Goal: Information Seeking & Learning: Learn about a topic

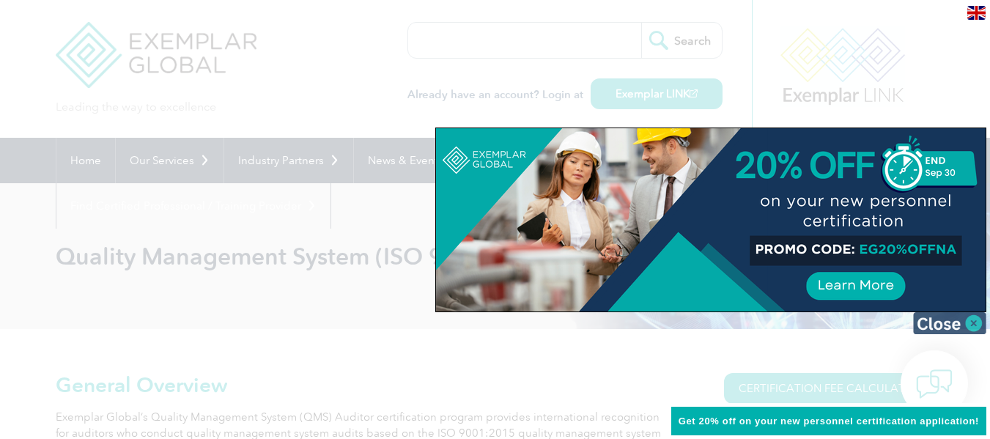
click at [953, 329] on img at bounding box center [949, 323] width 73 height 22
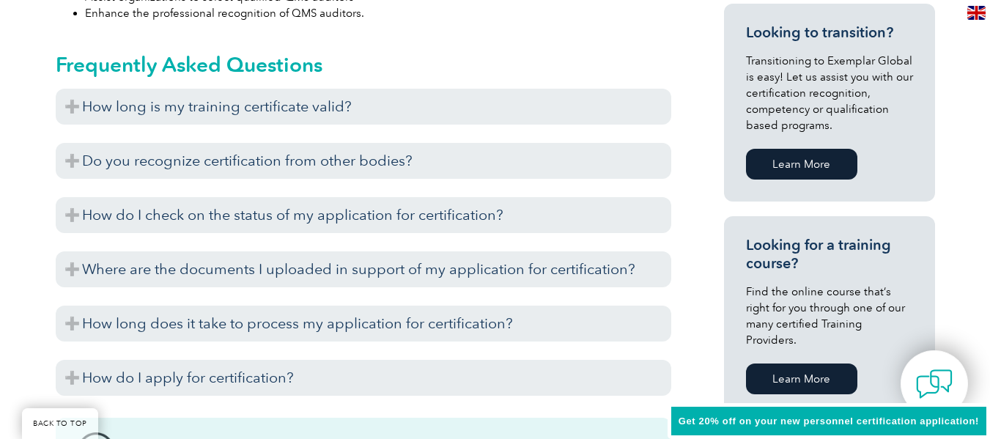
scroll to position [867, 0]
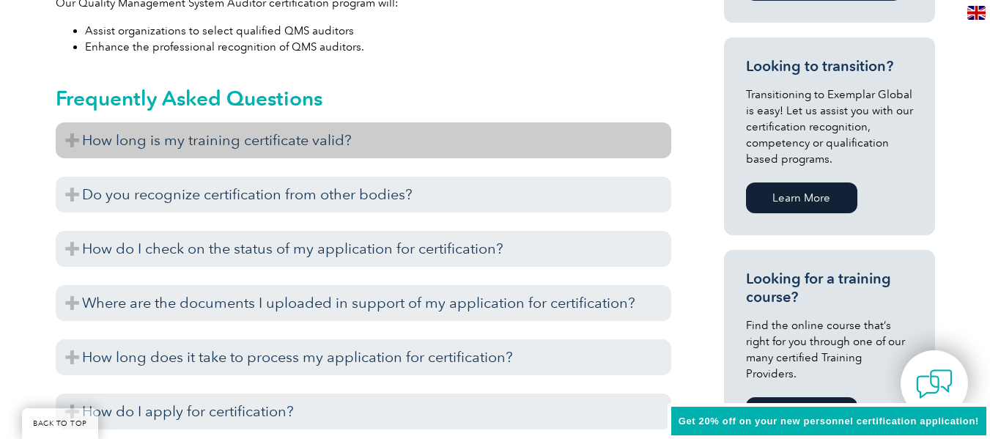
click at [64, 136] on h3 "How long is my training certificate valid?" at bounding box center [364, 140] width 616 height 36
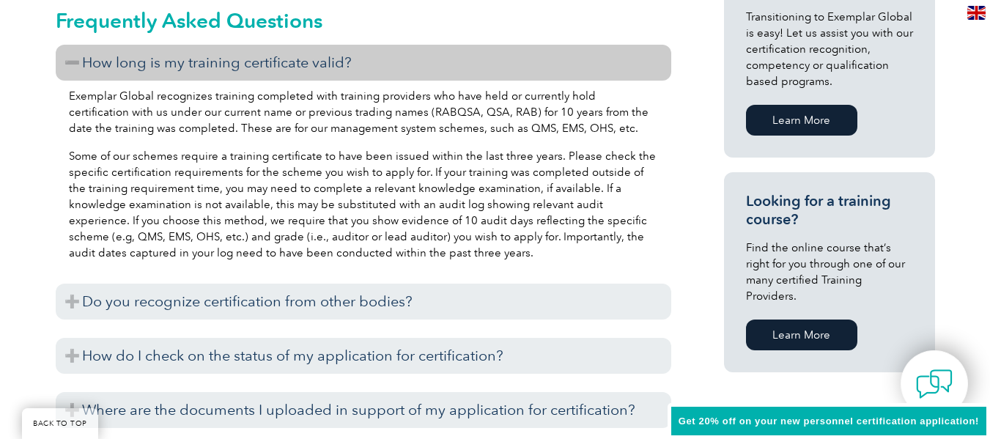
scroll to position [955, 0]
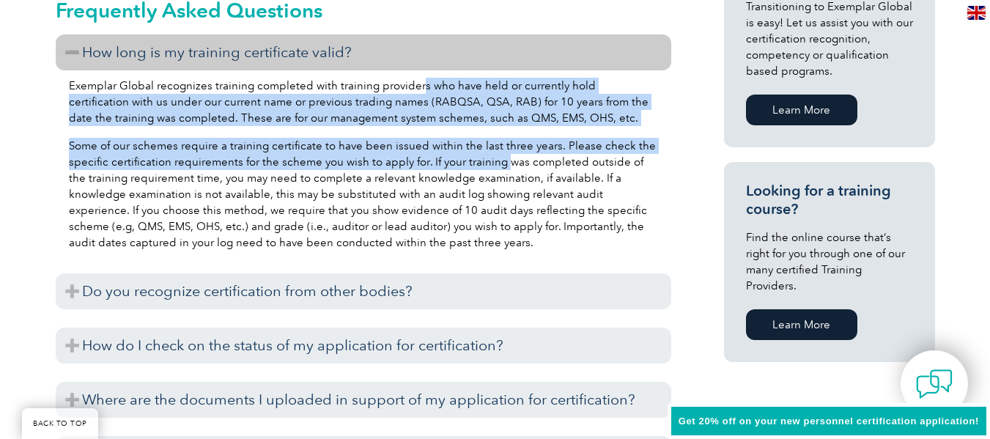
drag, startPoint x: 418, startPoint y: 77, endPoint x: 505, endPoint y: 172, distance: 129.2
click at [505, 172] on div "Exemplar Global recognizes training completed with training providers who have …" at bounding box center [364, 166] width 616 height 192
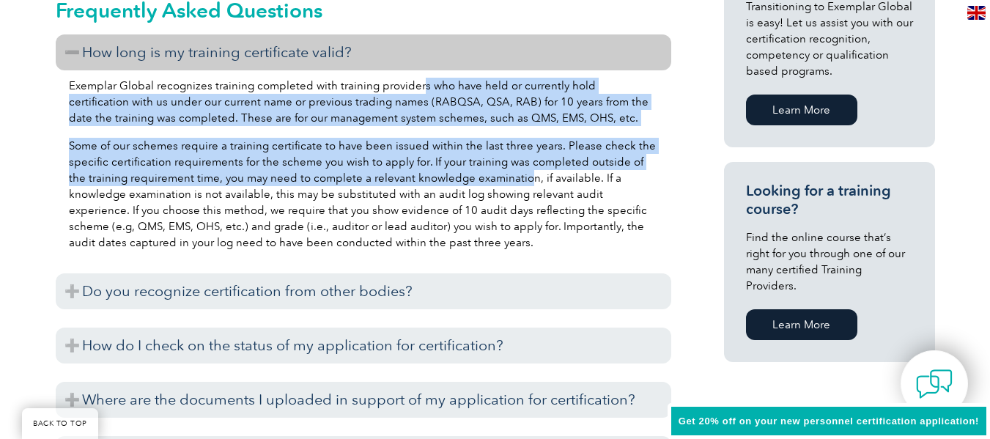
click at [443, 177] on p "Some of our schemes require a training certificate to have been issued within t…" at bounding box center [363, 194] width 589 height 113
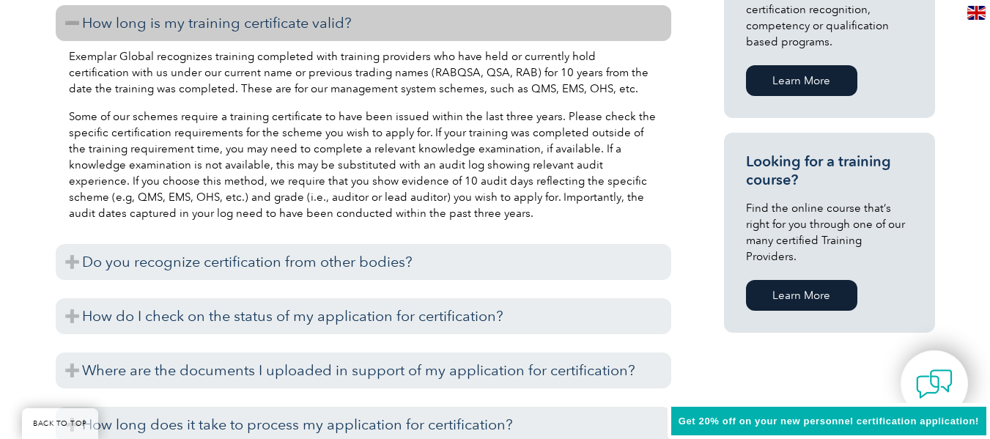
scroll to position [1101, 0]
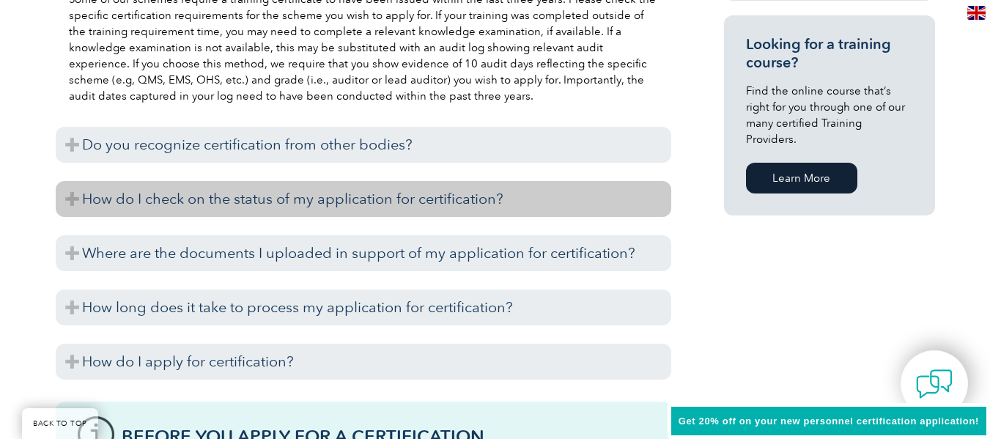
click at [372, 207] on h3 "How do I check on the status of my application for certification?" at bounding box center [364, 199] width 616 height 36
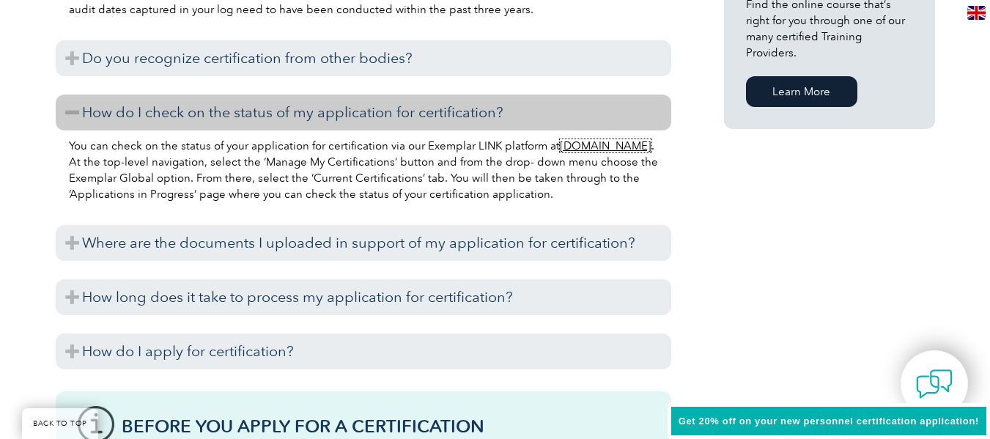
scroll to position [1189, 0]
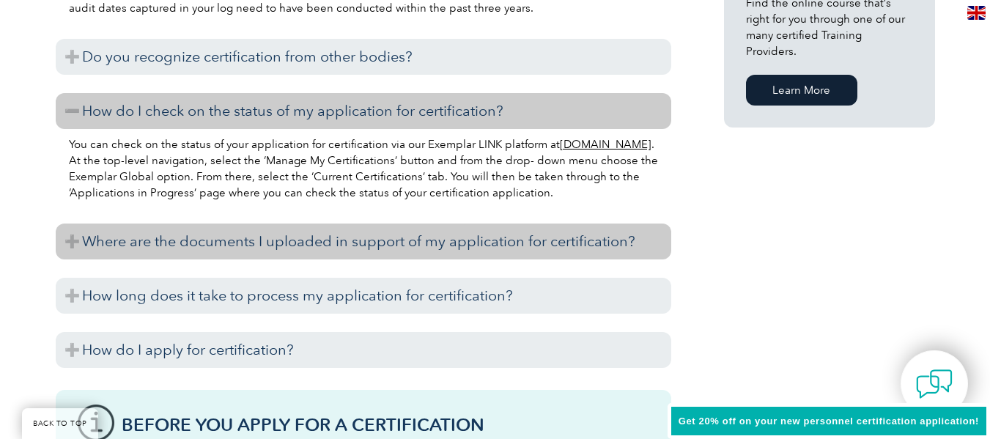
click at [66, 242] on h3 "Where are the documents I uploaded in support of my application for certificati…" at bounding box center [364, 242] width 616 height 36
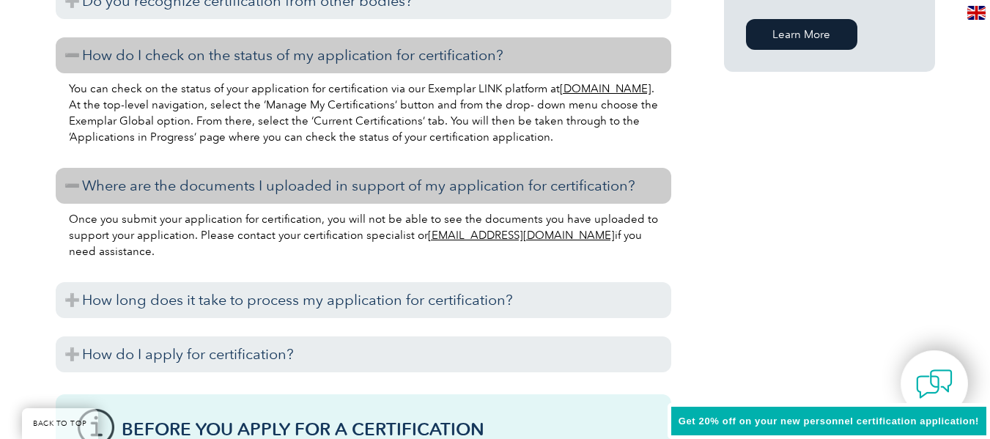
scroll to position [1248, 0]
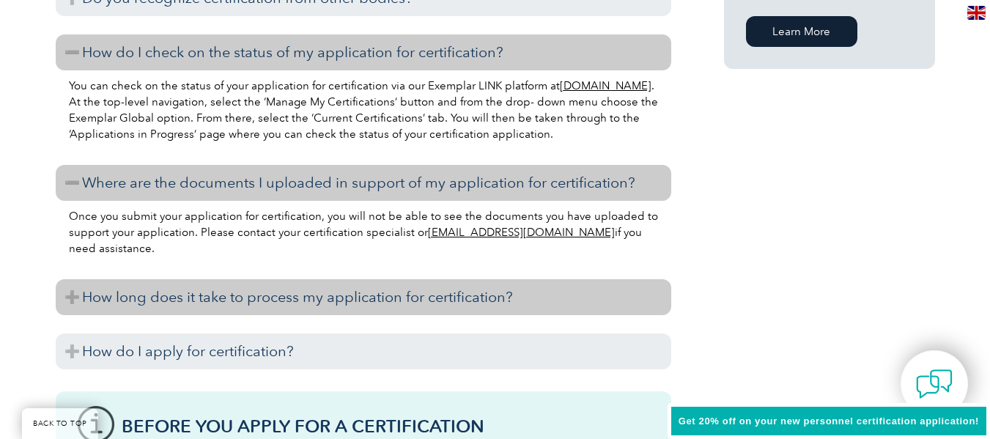
click at [68, 294] on h3 "How long does it take to process my application for certification?" at bounding box center [364, 297] width 616 height 36
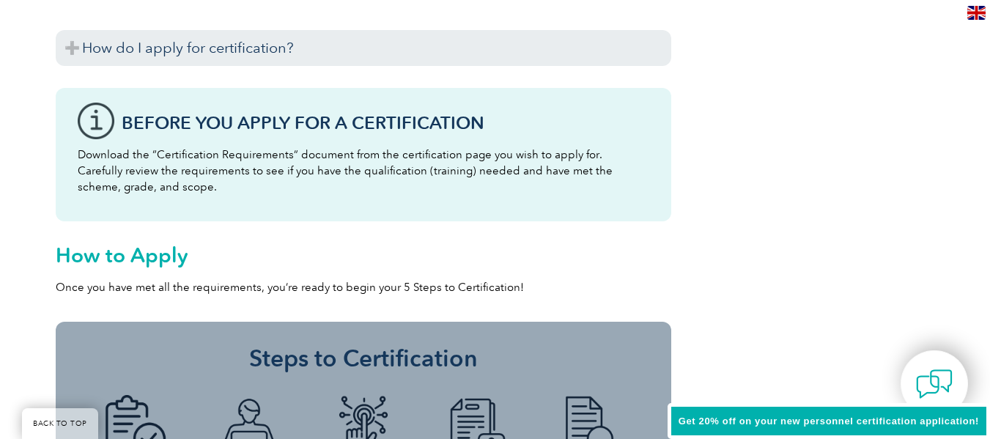
scroll to position [1594, 0]
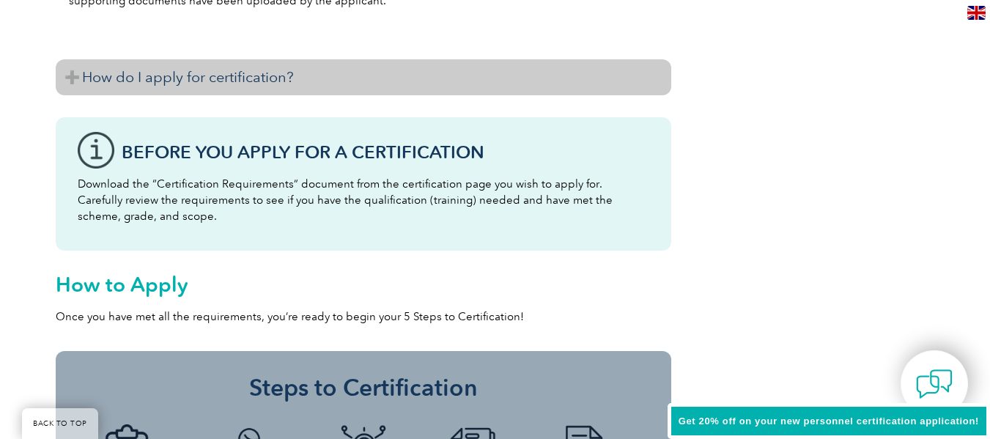
click at [209, 84] on h3 "How do I apply for certification?" at bounding box center [364, 77] width 616 height 36
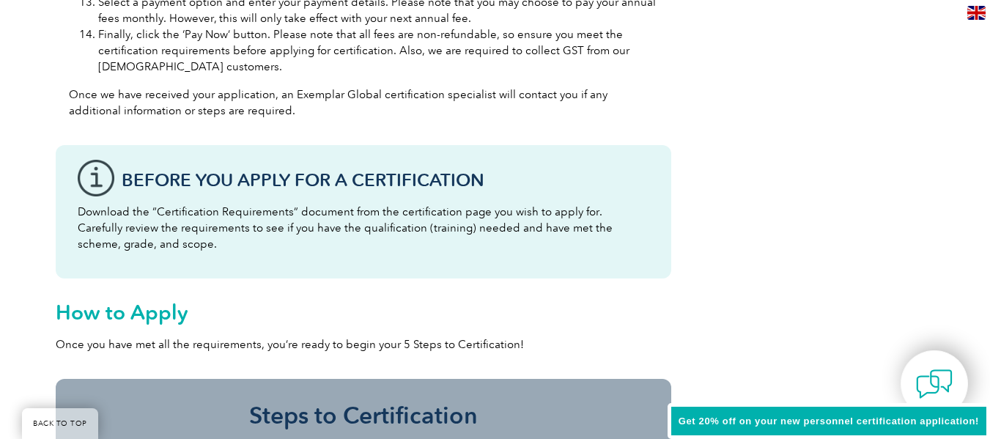
scroll to position [2239, 0]
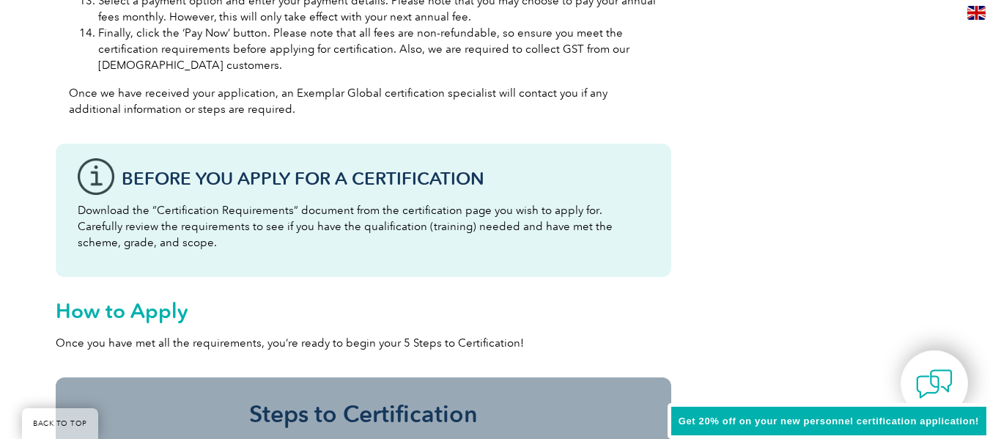
click at [226, 207] on p "Download the “Certification Requirements” document from the certification page …" at bounding box center [364, 226] width 572 height 48
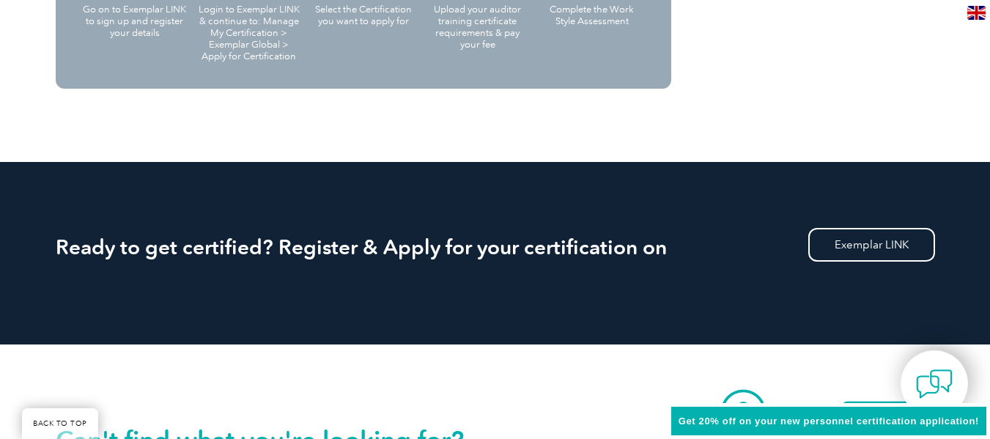
scroll to position [2884, 0]
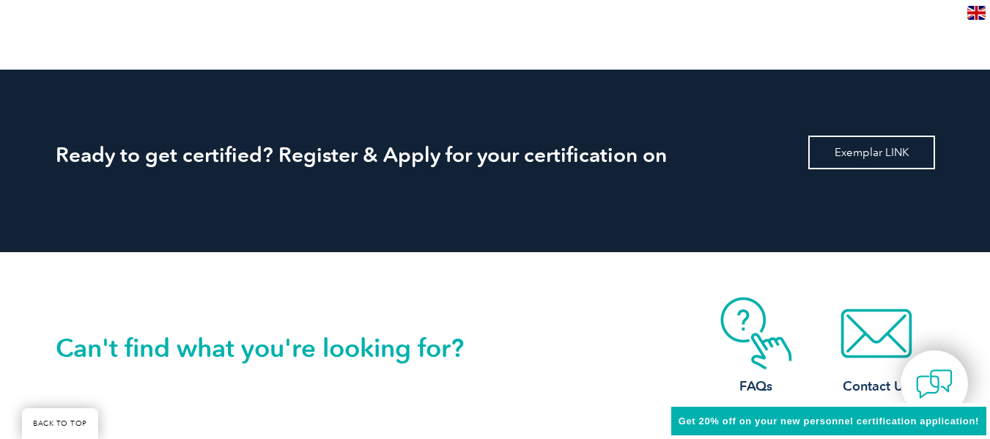
click at [865, 155] on link "Exemplar LINK" at bounding box center [871, 153] width 127 height 34
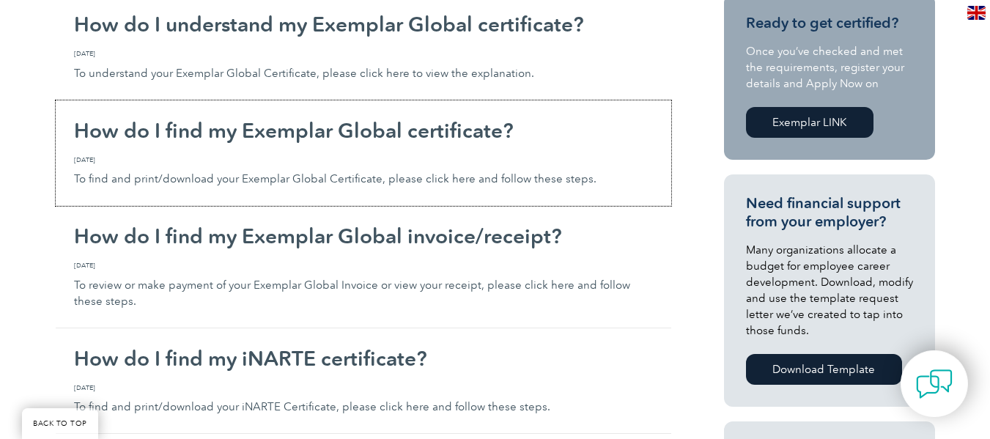
scroll to position [467, 0]
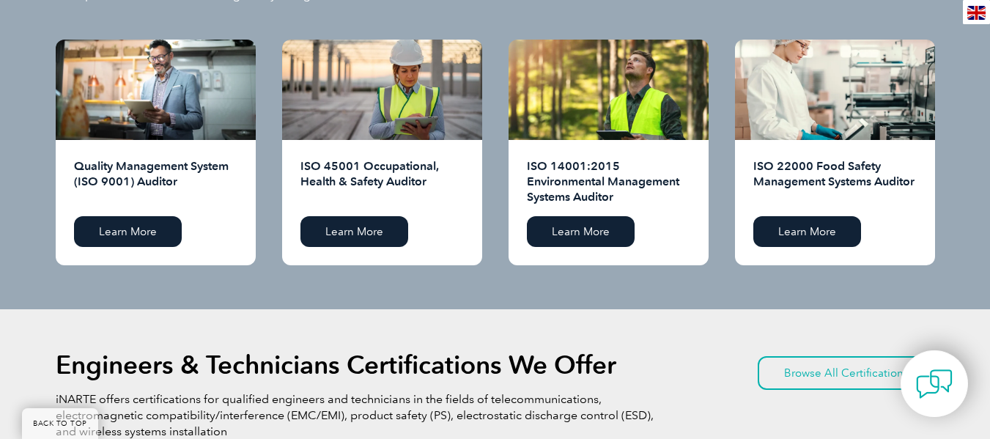
scroll to position [1554, 0]
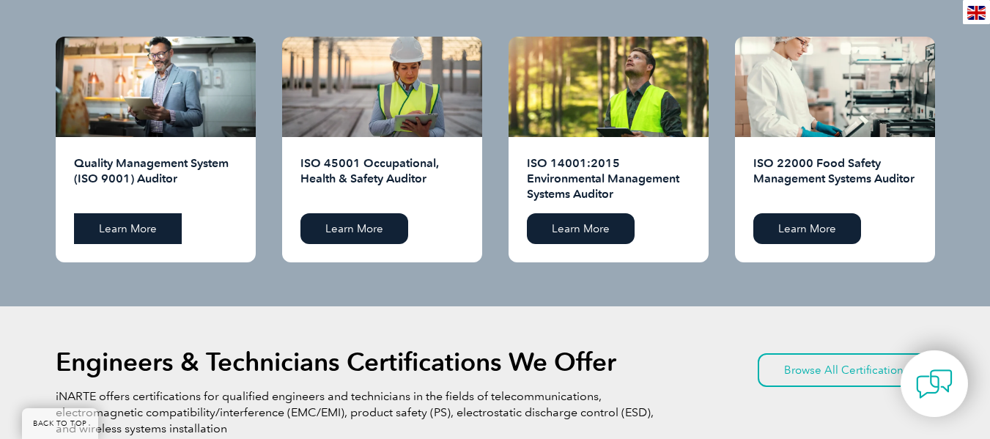
click at [140, 227] on link "Learn More" at bounding box center [128, 228] width 108 height 31
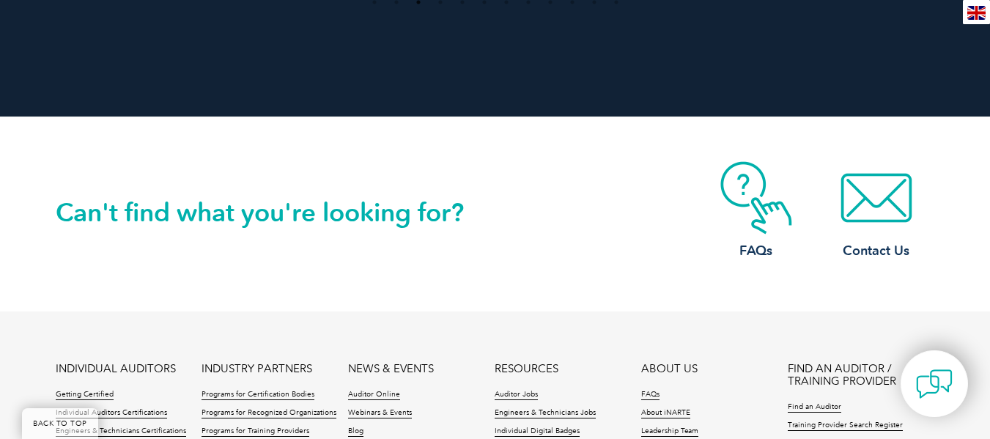
scroll to position [3312, 0]
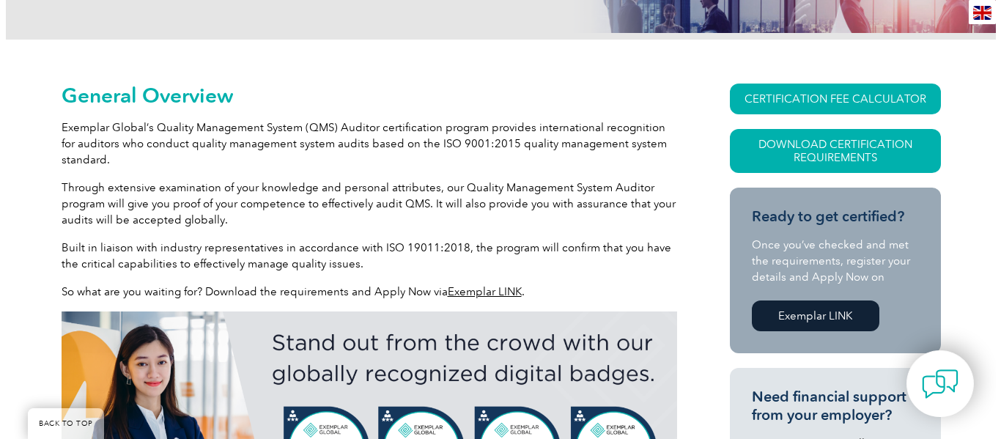
scroll to position [293, 0]
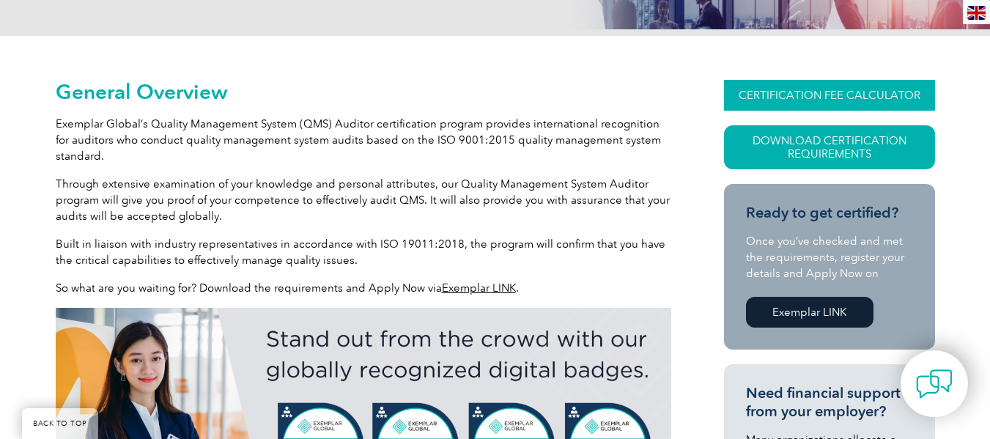
click at [815, 97] on link "CERTIFICATION FEE CALCULATOR" at bounding box center [829, 95] width 211 height 31
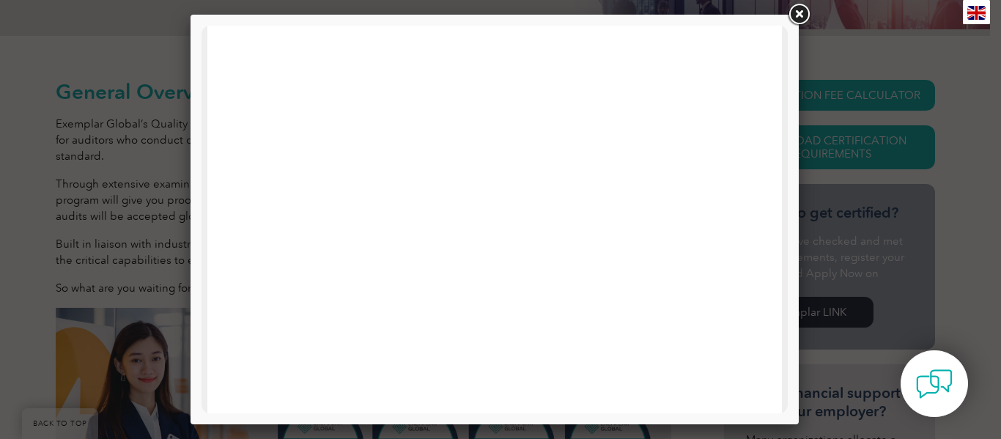
scroll to position [287, 0]
drag, startPoint x: 782, startPoint y: 125, endPoint x: 994, endPoint y: 242, distance: 241.7
drag, startPoint x: 756, startPoint y: 217, endPoint x: 763, endPoint y: 45, distance: 172.3
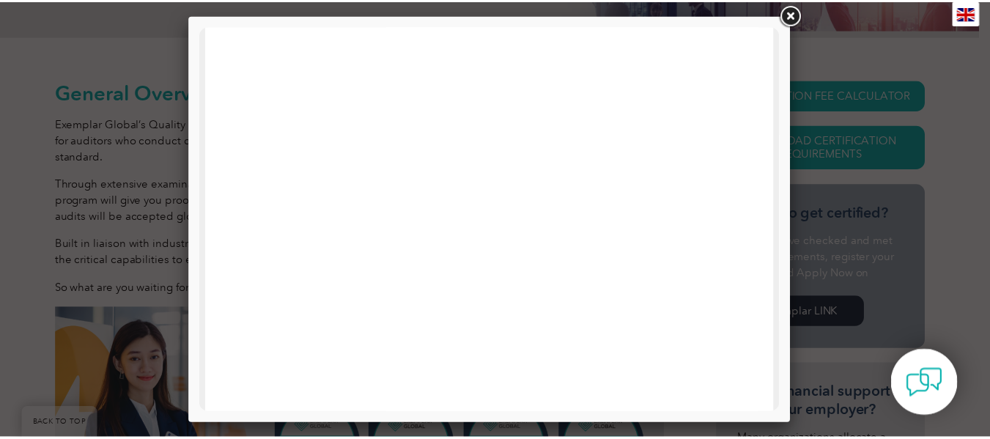
scroll to position [96, 0]
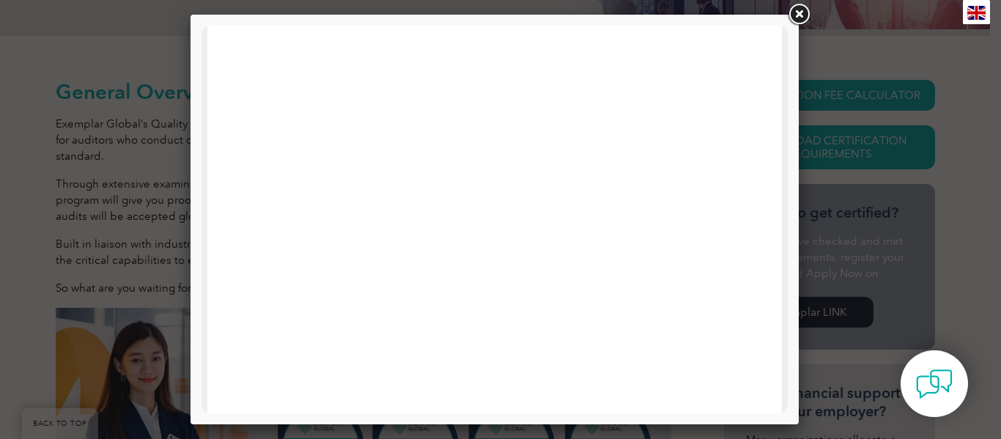
click at [791, 7] on link at bounding box center [799, 14] width 26 height 26
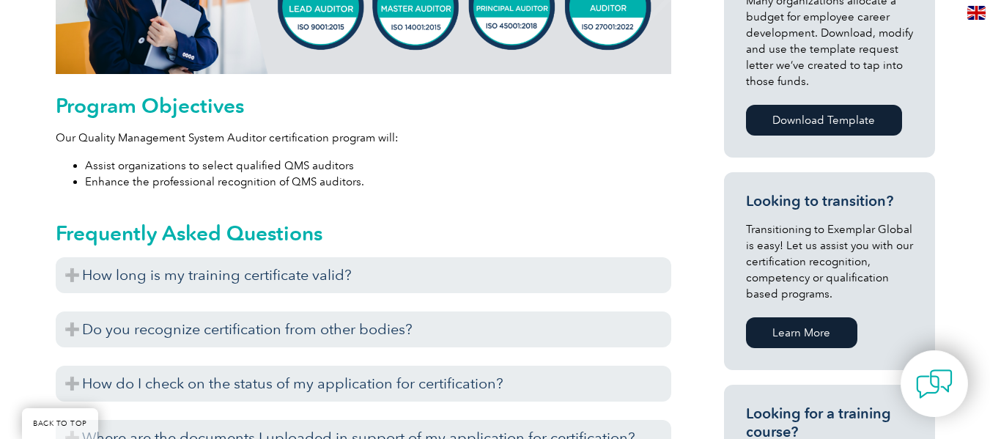
scroll to position [821, 0]
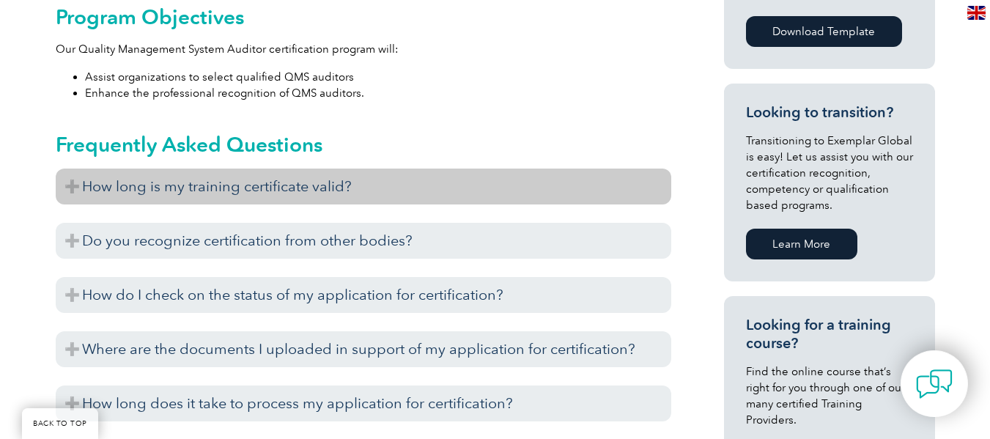
click at [283, 191] on h3 "How long is my training certificate valid?" at bounding box center [364, 187] width 616 height 36
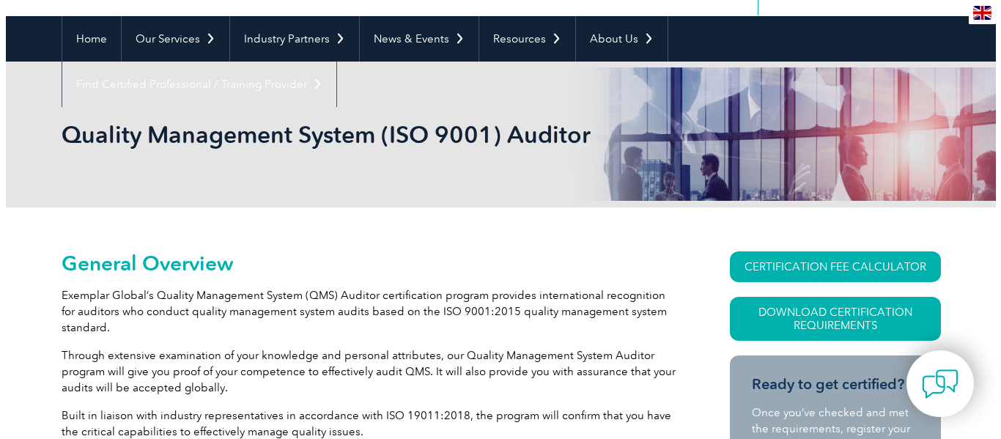
scroll to position [157, 0]
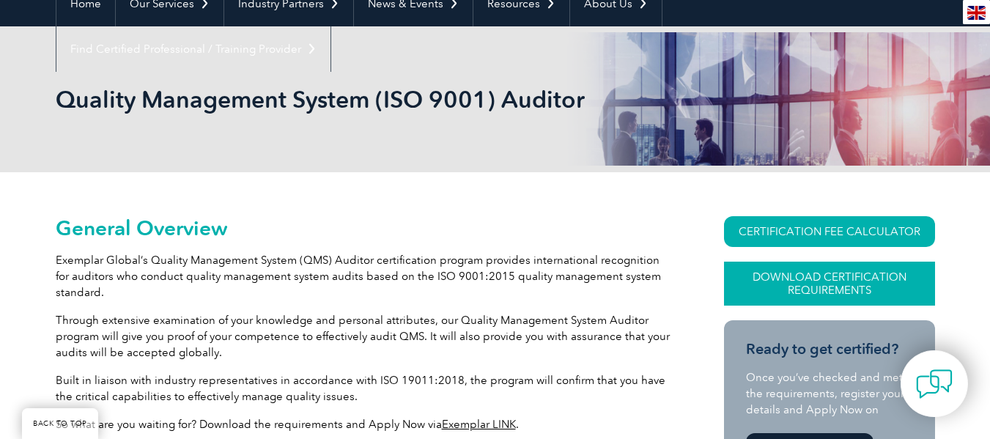
click at [832, 278] on link "Download Certification Requirements" at bounding box center [829, 284] width 211 height 44
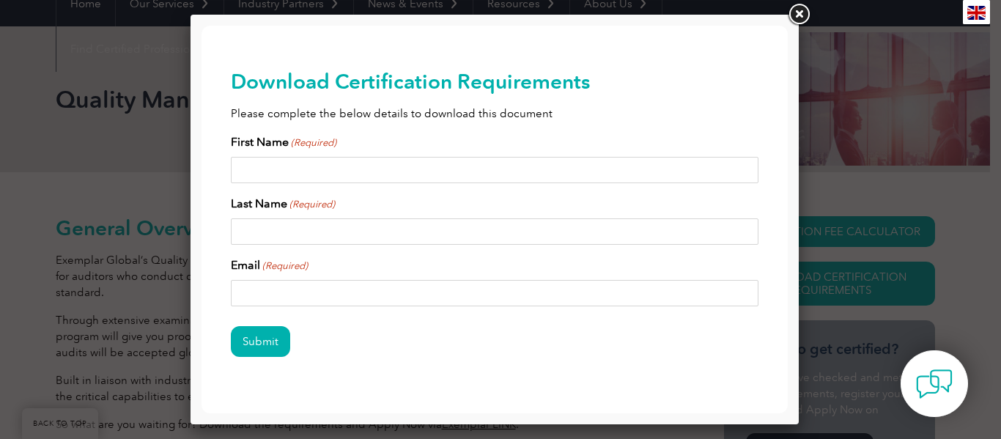
scroll to position [0, 0]
